Goal: Task Accomplishment & Management: Use online tool/utility

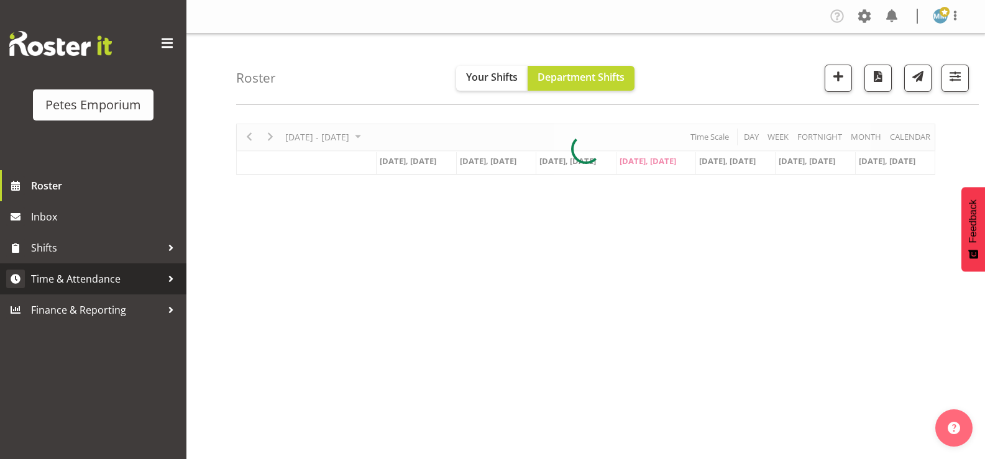
click at [103, 279] on span "Time & Attendance" at bounding box center [96, 279] width 131 height 19
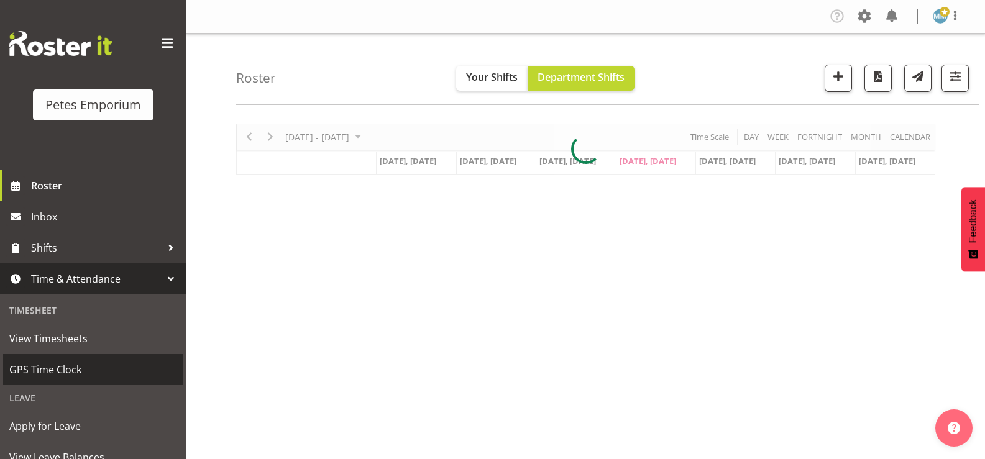
click at [78, 371] on span "GPS Time Clock" at bounding box center [93, 370] width 168 height 19
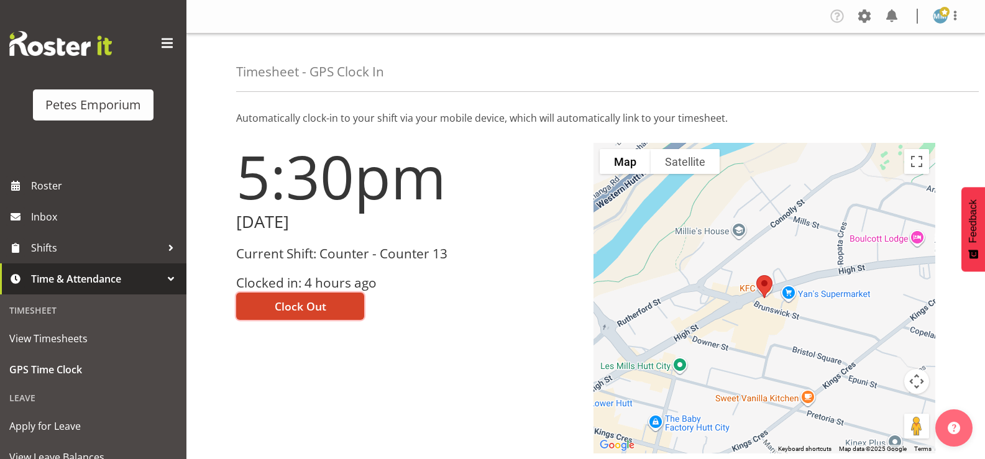
click at [296, 303] on span "Clock Out" at bounding box center [301, 306] width 52 height 16
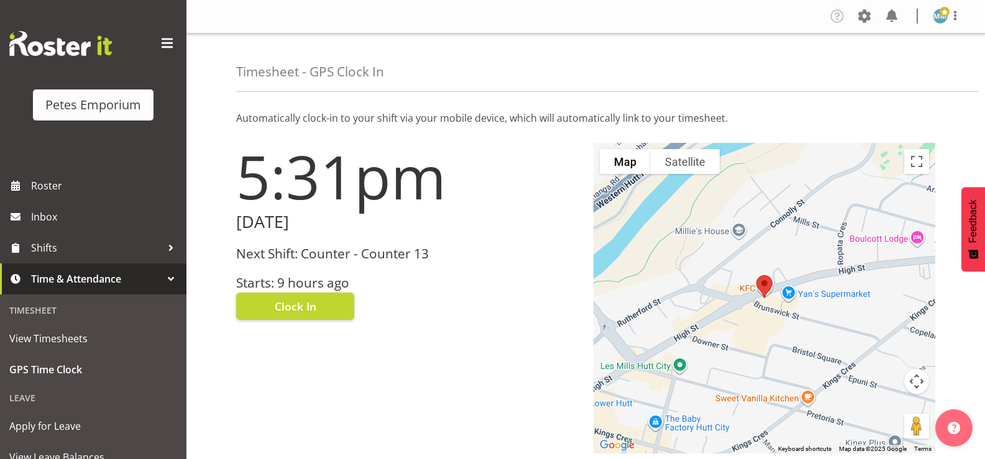
click at [946, 17] on img at bounding box center [940, 16] width 15 height 15
click at [882, 63] on link "Log Out" at bounding box center [903, 65] width 119 height 22
